Goal: Information Seeking & Learning: Learn about a topic

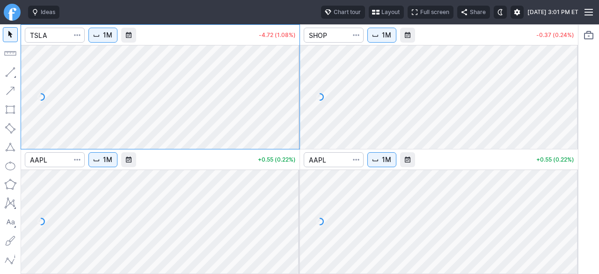
click at [369, 15] on button "Layout" at bounding box center [386, 12] width 35 height 13
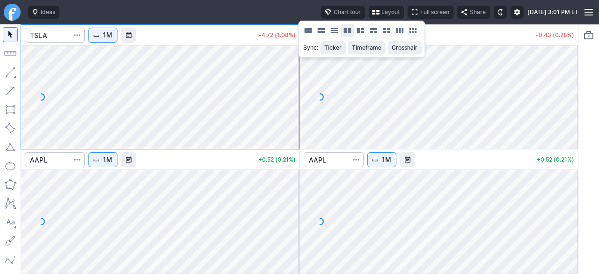
click at [346, 33] on button "Layout" at bounding box center [347, 30] width 13 height 13
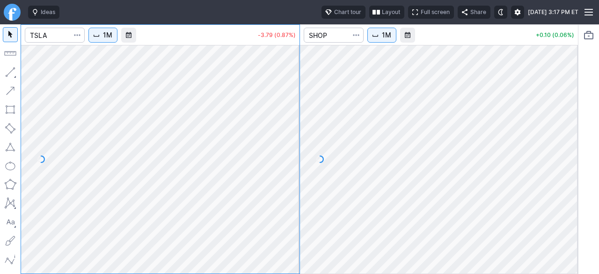
click at [113, 40] on button "1M" at bounding box center [102, 35] width 29 height 15
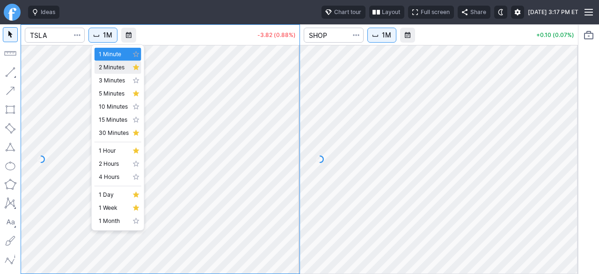
click at [112, 70] on span "2 Minutes" at bounding box center [114, 67] width 30 height 9
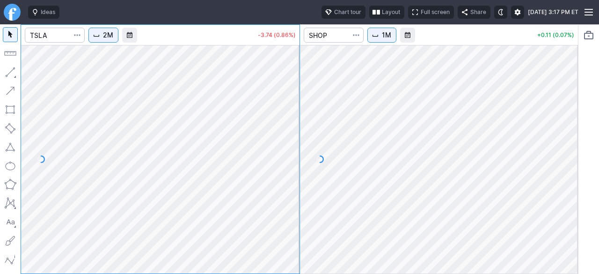
click at [376, 35] on span "Interval" at bounding box center [375, 34] width 7 height 7
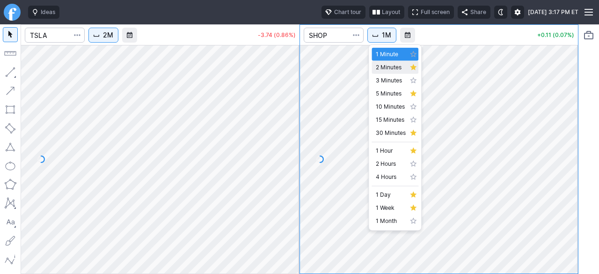
click at [383, 69] on span "2 Minutes" at bounding box center [391, 67] width 30 height 9
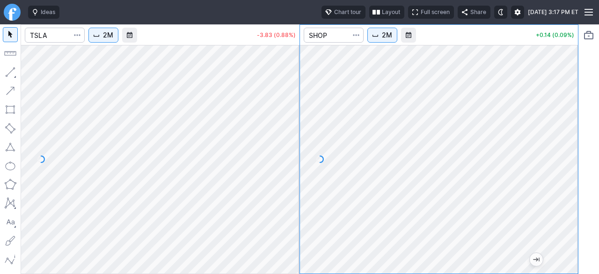
drag, startPoint x: 562, startPoint y: 202, endPoint x: 560, endPoint y: 214, distance: 12.3
click at [562, 213] on div at bounding box center [569, 156] width 20 height 205
drag, startPoint x: 566, startPoint y: 169, endPoint x: 566, endPoint y: 180, distance: 11.2
click at [566, 180] on div at bounding box center [569, 156] width 20 height 205
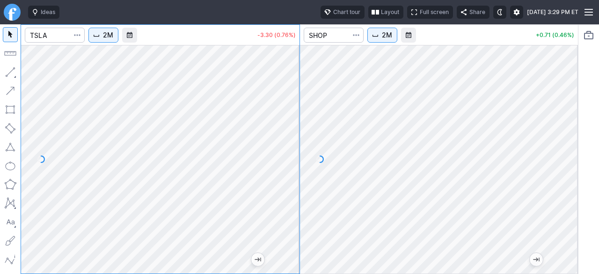
click at [274, 128] on div at bounding box center [160, 159] width 279 height 228
drag, startPoint x: 288, startPoint y: 189, endPoint x: 282, endPoint y: 200, distance: 13.0
click at [290, 200] on div at bounding box center [290, 156] width 20 height 205
click at [301, 103] on div "2M -3.27 (0.75%) 2M +0.64 (0.41%)" at bounding box center [300, 149] width 558 height 250
drag, startPoint x: 292, startPoint y: 155, endPoint x: 291, endPoint y: 179, distance: 24.8
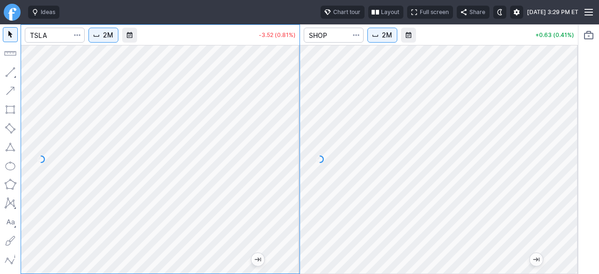
click at [291, 179] on div at bounding box center [290, 156] width 20 height 205
drag, startPoint x: 293, startPoint y: 150, endPoint x: 286, endPoint y: 194, distance: 44.6
click at [287, 190] on div at bounding box center [290, 156] width 20 height 205
click at [104, 37] on button "2M" at bounding box center [103, 35] width 30 height 15
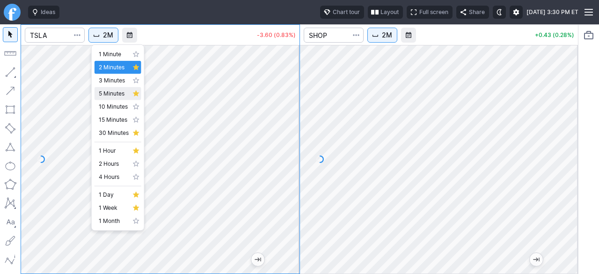
click at [103, 89] on span "5 Minutes" at bounding box center [114, 93] width 30 height 9
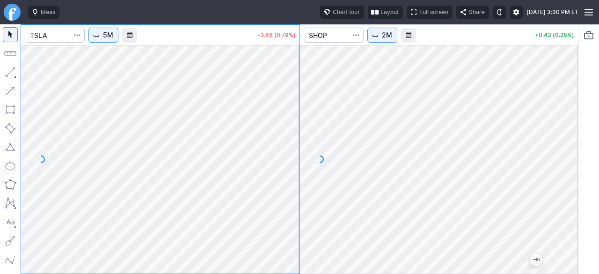
drag, startPoint x: 289, startPoint y: 211, endPoint x: 295, endPoint y: 179, distance: 32.0
click at [295, 179] on div at bounding box center [290, 156] width 20 height 205
click at [110, 41] on button "5M" at bounding box center [103, 35] width 30 height 15
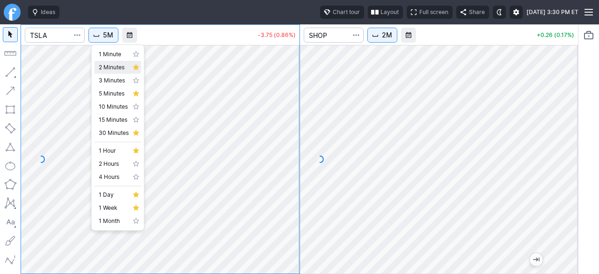
click at [108, 70] on span "2 Minutes" at bounding box center [114, 67] width 30 height 9
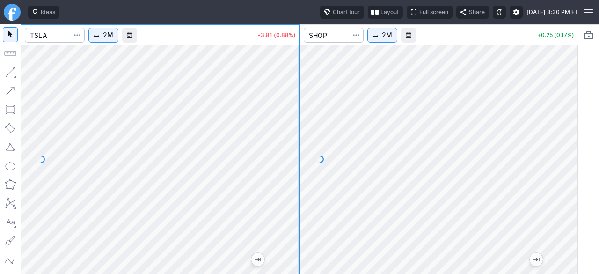
drag, startPoint x: 290, startPoint y: 212, endPoint x: 296, endPoint y: 139, distance: 72.8
click at [296, 140] on div at bounding box center [290, 156] width 20 height 205
drag, startPoint x: 292, startPoint y: 191, endPoint x: 284, endPoint y: 209, distance: 19.3
click at [292, 207] on div at bounding box center [290, 156] width 20 height 205
drag, startPoint x: 287, startPoint y: 186, endPoint x: 287, endPoint y: 118, distance: 68.8
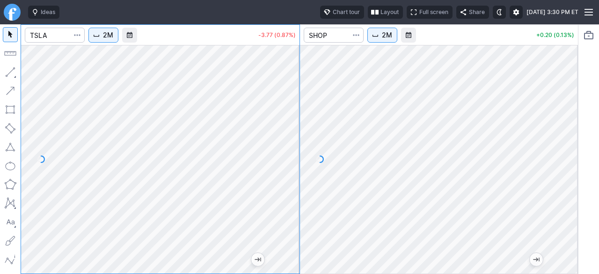
click at [287, 118] on div at bounding box center [290, 156] width 20 height 205
drag, startPoint x: 287, startPoint y: 138, endPoint x: 281, endPoint y: 170, distance: 32.5
click at [284, 170] on div at bounding box center [290, 156] width 20 height 205
drag, startPoint x: 294, startPoint y: 154, endPoint x: 281, endPoint y: 177, distance: 26.8
click at [289, 174] on div at bounding box center [290, 156] width 20 height 205
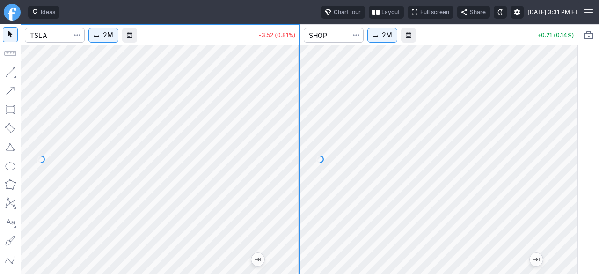
drag, startPoint x: 291, startPoint y: 163, endPoint x: 291, endPoint y: 185, distance: 22.5
click at [291, 185] on div at bounding box center [290, 156] width 20 height 205
click at [112, 37] on span "2M" at bounding box center [108, 34] width 10 height 9
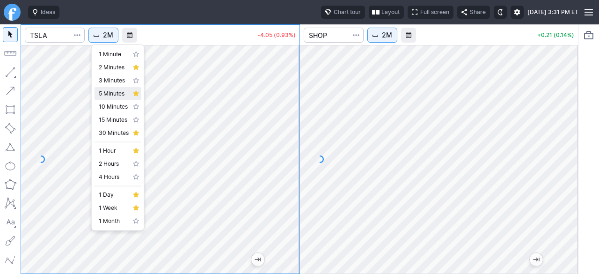
click at [109, 93] on span "5 Minutes" at bounding box center [114, 93] width 30 height 9
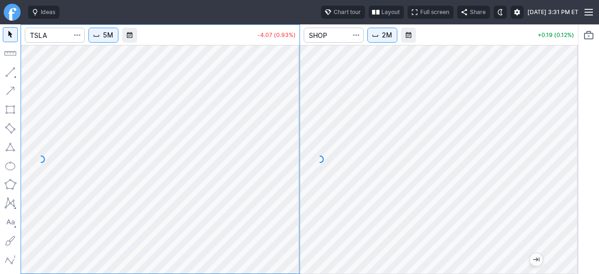
drag, startPoint x: 294, startPoint y: 201, endPoint x: 290, endPoint y: 143, distance: 58.2
click at [299, 141] on div at bounding box center [290, 156] width 20 height 205
drag, startPoint x: 291, startPoint y: 156, endPoint x: 290, endPoint y: 175, distance: 19.2
click at [291, 175] on div at bounding box center [290, 156] width 20 height 205
drag, startPoint x: 291, startPoint y: 173, endPoint x: 281, endPoint y: 185, distance: 15.6
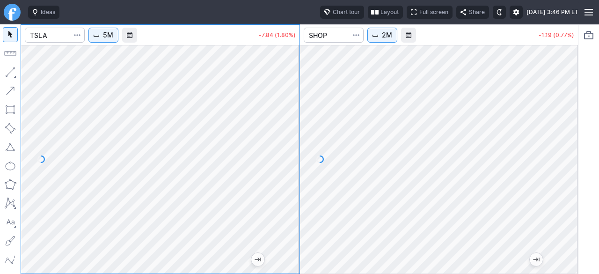
click at [289, 188] on div at bounding box center [290, 156] width 20 height 205
click at [297, 191] on div at bounding box center [290, 156] width 20 height 205
drag, startPoint x: 287, startPoint y: 130, endPoint x: 287, endPoint y: 173, distance: 43.5
click at [287, 173] on div at bounding box center [290, 156] width 20 height 205
click at [322, 165] on div "5M -8.11 (1.86%) 2M -1.24 (0.81%)" at bounding box center [300, 149] width 558 height 250
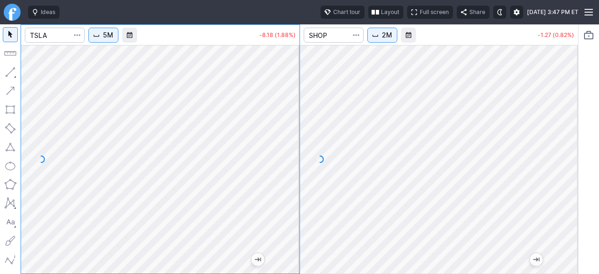
drag, startPoint x: 291, startPoint y: 218, endPoint x: 290, endPoint y: 180, distance: 37.5
click at [290, 182] on div at bounding box center [290, 156] width 20 height 205
drag, startPoint x: 295, startPoint y: 141, endPoint x: 294, endPoint y: 168, distance: 26.7
click at [294, 168] on div at bounding box center [290, 156] width 20 height 205
drag, startPoint x: 294, startPoint y: 151, endPoint x: 295, endPoint y: 167, distance: 16.4
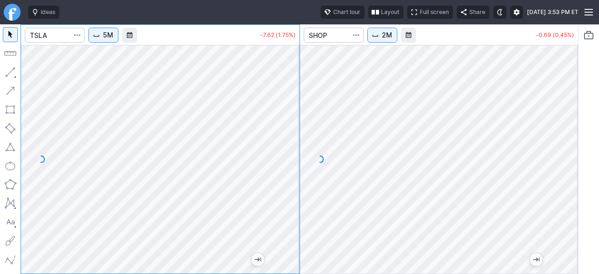
click at [296, 167] on div at bounding box center [290, 156] width 20 height 205
drag, startPoint x: 288, startPoint y: 147, endPoint x: 288, endPoint y: 174, distance: 27.2
click at [291, 174] on div at bounding box center [290, 156] width 20 height 205
drag, startPoint x: 286, startPoint y: 169, endPoint x: 283, endPoint y: 134, distance: 34.8
click at [283, 134] on div at bounding box center [290, 156] width 20 height 205
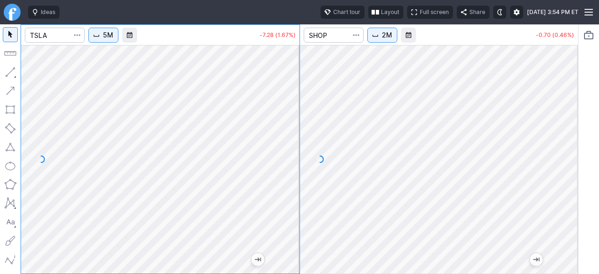
drag, startPoint x: 292, startPoint y: 188, endPoint x: 291, endPoint y: 139, distance: 49.2
click at [291, 139] on div at bounding box center [290, 156] width 20 height 205
click at [115, 35] on button "5M" at bounding box center [103, 35] width 30 height 15
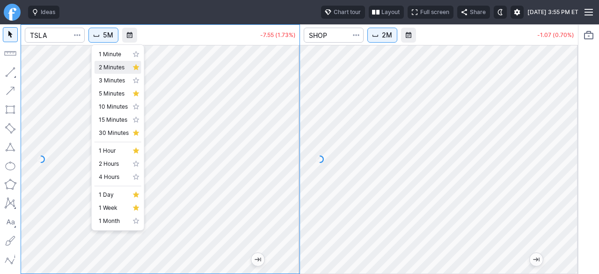
click at [107, 65] on span "2 Minutes" at bounding box center [114, 67] width 30 height 9
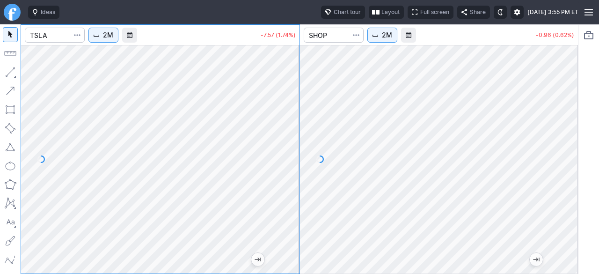
click at [272, 191] on div at bounding box center [160, 159] width 279 height 228
drag, startPoint x: 290, startPoint y: 145, endPoint x: 282, endPoint y: 154, distance: 11.9
click at [282, 154] on div at bounding box center [160, 159] width 279 height 228
click at [109, 39] on span "2M" at bounding box center [108, 34] width 10 height 9
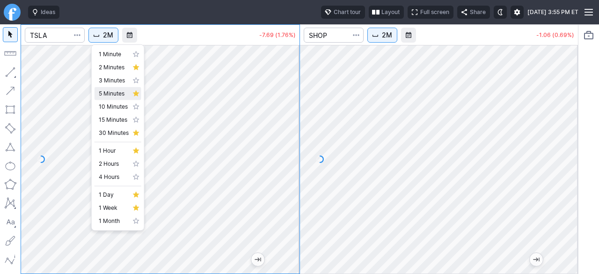
click at [108, 88] on link "5 Minutes" at bounding box center [118, 93] width 47 height 13
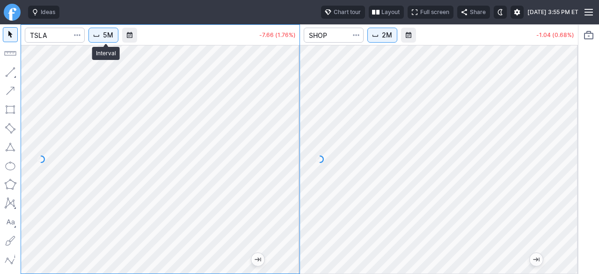
click at [109, 39] on span "5M" at bounding box center [108, 34] width 10 height 9
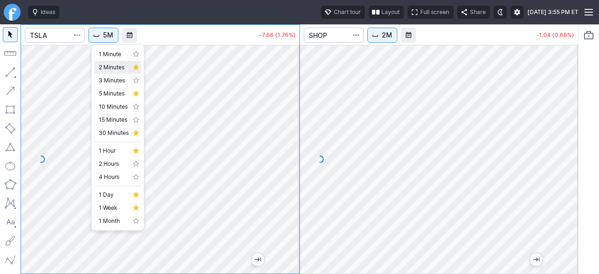
click at [108, 69] on span "2 Minutes" at bounding box center [114, 67] width 30 height 9
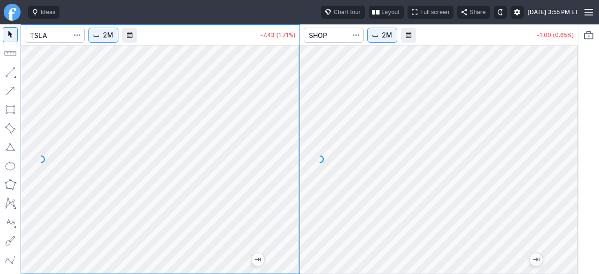
drag, startPoint x: 292, startPoint y: 130, endPoint x: 281, endPoint y: 137, distance: 13.0
click at [290, 136] on div at bounding box center [290, 156] width 20 height 205
click at [302, 141] on div "2M -7.43 (1.71%) 2M -1.00 (0.65%)" at bounding box center [300, 149] width 558 height 250
click at [306, 68] on div "2M -7.53 (1.73%) 2M -0.85 (0.55%)" at bounding box center [300, 149] width 558 height 250
click at [282, 141] on div at bounding box center [290, 156] width 20 height 205
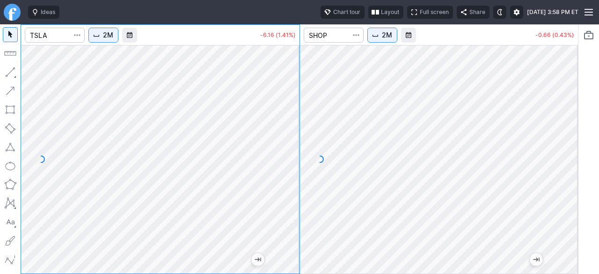
drag, startPoint x: 289, startPoint y: 118, endPoint x: 285, endPoint y: 166, distance: 48.9
click at [286, 165] on div at bounding box center [290, 156] width 20 height 205
drag, startPoint x: 294, startPoint y: 143, endPoint x: 287, endPoint y: 118, distance: 26.0
click at [287, 118] on div at bounding box center [290, 156] width 20 height 205
click at [292, 121] on div at bounding box center [290, 156] width 20 height 205
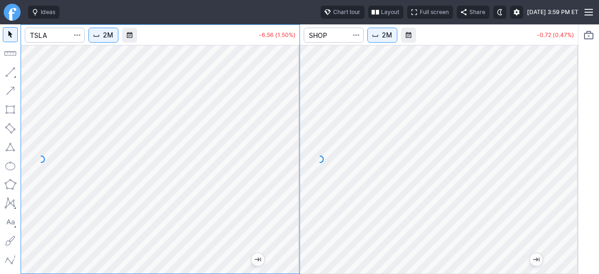
drag, startPoint x: 296, startPoint y: 118, endPoint x: 295, endPoint y: 134, distance: 16.4
click at [298, 130] on div at bounding box center [290, 156] width 20 height 205
drag, startPoint x: 298, startPoint y: 140, endPoint x: 293, endPoint y: 157, distance: 17.6
click at [298, 157] on div at bounding box center [290, 156] width 20 height 205
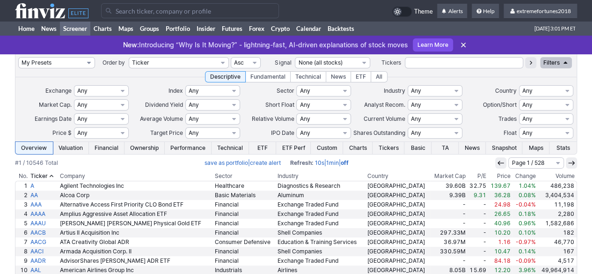
click at [66, 60] on select "My Presets -Save Screen -Edit Screens s: $50-100 ATR>1.5 s: $20-50 ATR>1.5 s: $…" at bounding box center [56, 62] width 77 height 11
click at [18, 57] on select "My Presets -Save Screen -Edit Screens s: $50-100 ATR>1.5 s: $20-50 ATR>1.5 s: $…" at bounding box center [56, 62] width 77 height 11
select select "My Presets"
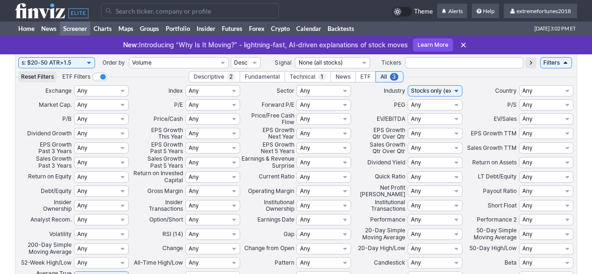
click at [80, 62] on select "My Presets -Save Screen -Edit Screens s: $50-100 ATR>1.5 s: $20-50 ATR>1.5 s: $…" at bounding box center [56, 62] width 77 height 11
click at [18, 57] on select "My Presets -Save Screen -Edit Screens s: $50-100 ATR>1.5 s: $20-50 ATR>1.5 s: $…" at bounding box center [56, 62] width 77 height 11
select select "My Presets"
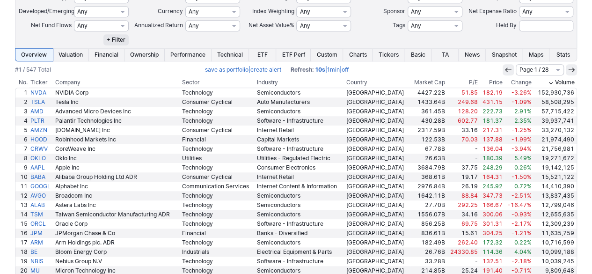
scroll to position [386, 0]
